Goal: Information Seeking & Learning: Learn about a topic

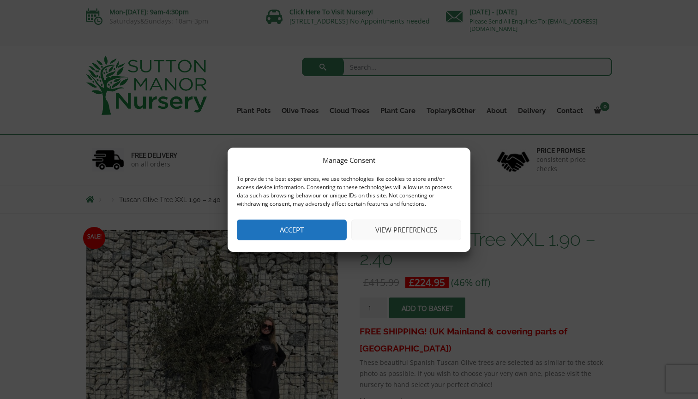
click at [317, 228] on button "Accept" at bounding box center [292, 230] width 110 height 21
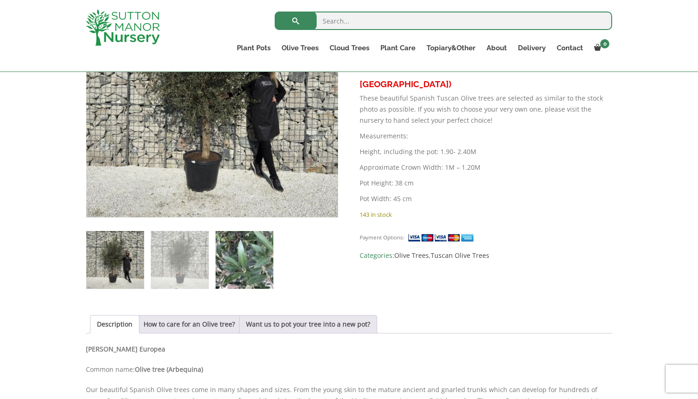
scroll to position [248, 0]
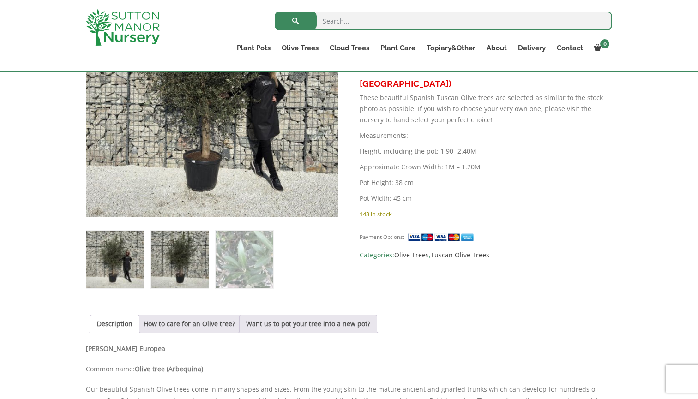
click at [205, 248] on img at bounding box center [180, 260] width 58 height 58
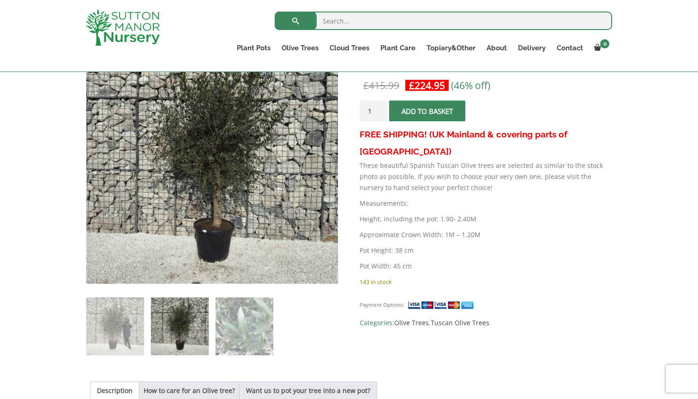
scroll to position [180, 0]
click at [232, 323] on img at bounding box center [244, 327] width 58 height 58
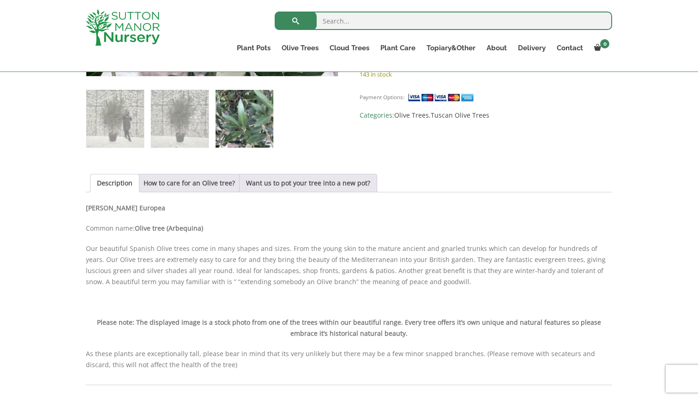
scroll to position [380, 0]
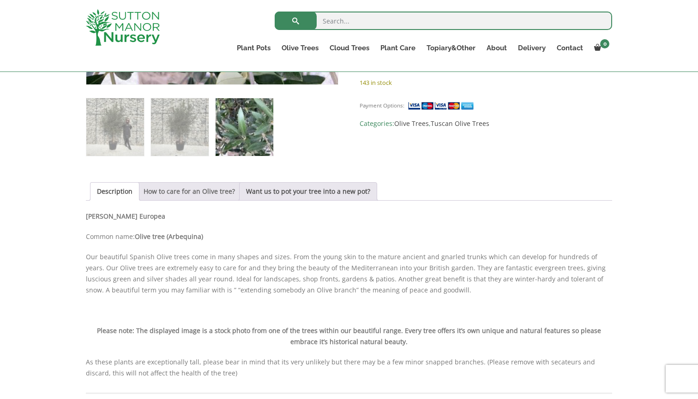
click at [216, 193] on link "How to care for an Olive tree?" at bounding box center [189, 192] width 91 height 18
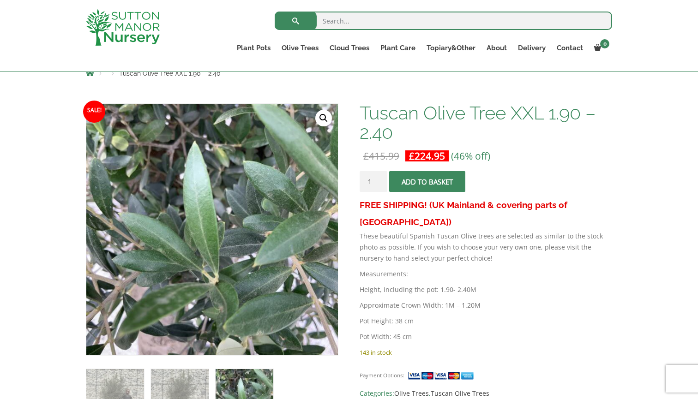
scroll to position [186, 0]
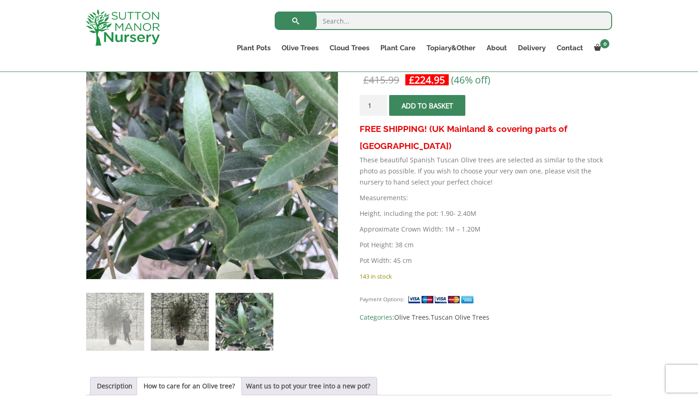
click at [185, 316] on img at bounding box center [180, 322] width 58 height 58
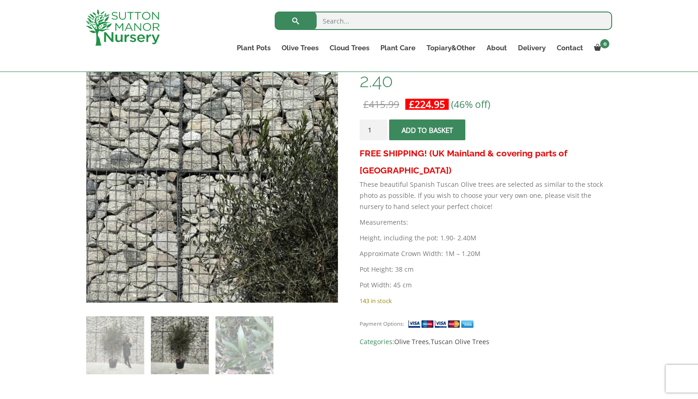
scroll to position [157, 0]
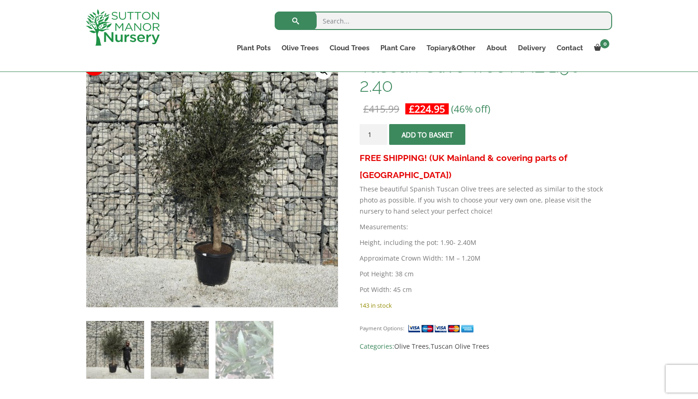
click at [137, 329] on img at bounding box center [115, 350] width 58 height 58
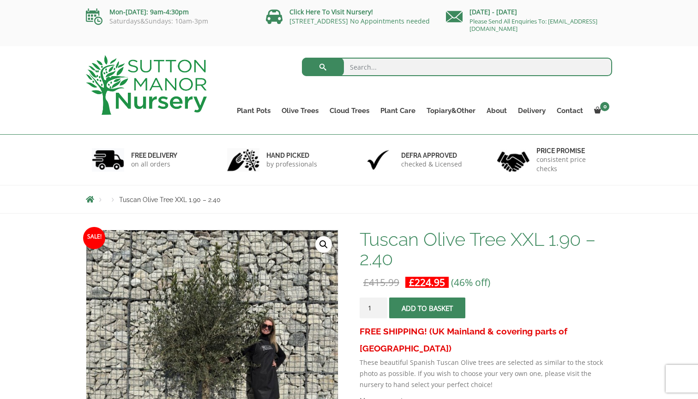
scroll to position [0, 0]
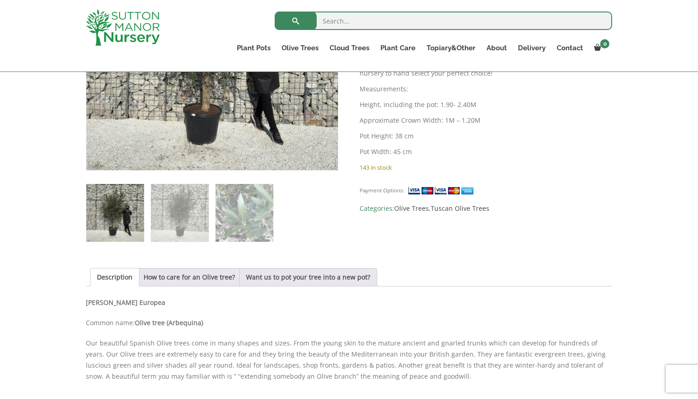
scroll to position [293, 0]
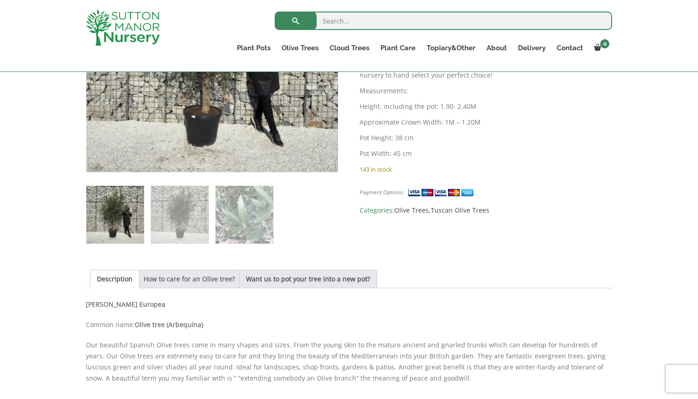
click at [212, 283] on link "How to care for an Olive tree?" at bounding box center [189, 279] width 91 height 18
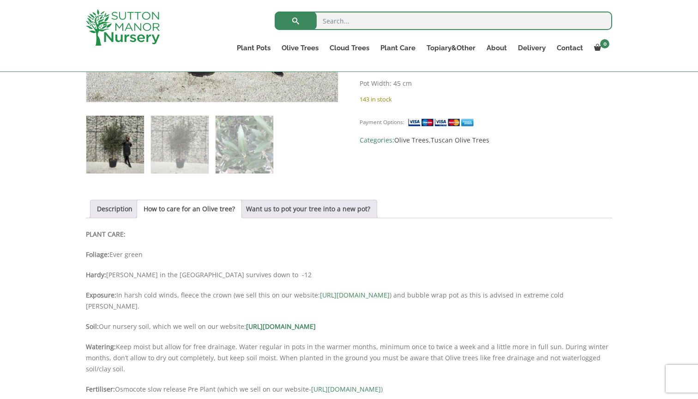
scroll to position [364, 0]
click at [370, 209] on link "Want us to pot your tree into a new pot?" at bounding box center [308, 208] width 124 height 18
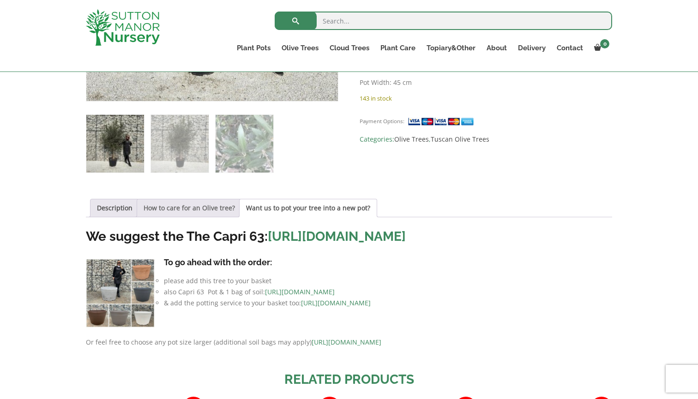
click at [221, 210] on link "How to care for an Olive tree?" at bounding box center [189, 208] width 91 height 18
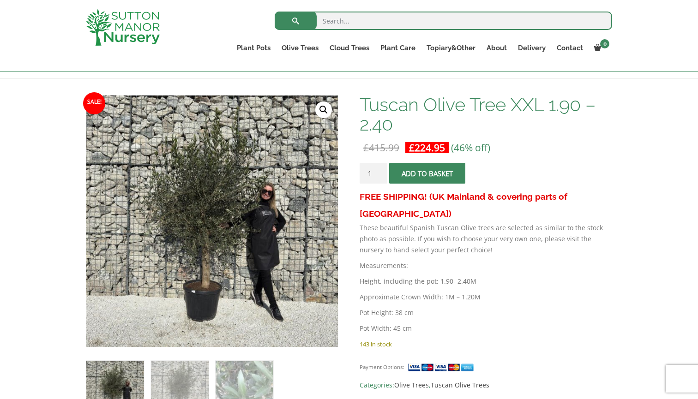
scroll to position [126, 0]
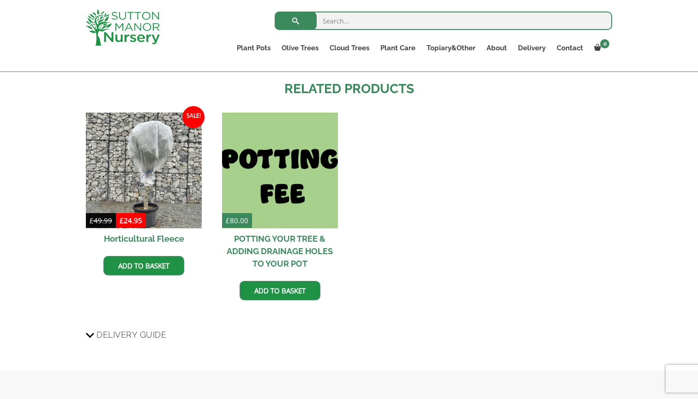
scroll to position [956, 0]
